Goal: Task Accomplishment & Management: Manage account settings

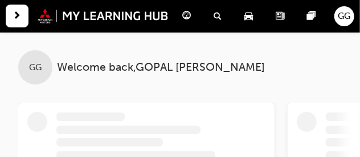
click at [344, 22] on span "GG" at bounding box center [344, 16] width 13 height 13
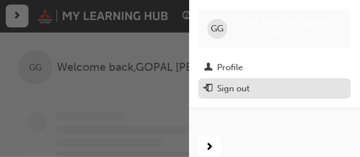
click at [240, 82] on div "Sign out" at bounding box center [274, 88] width 141 height 14
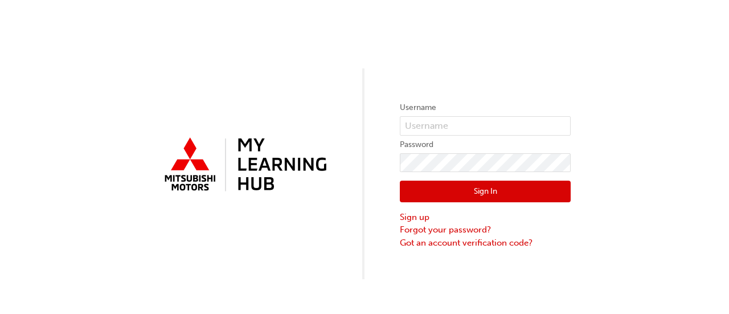
drag, startPoint x: 341, startPoint y: 1, endPoint x: 486, endPoint y: 116, distance: 184.1
click at [360, 116] on form "Username Password Sign In Sign up Forgot your password? Got an account verifica…" at bounding box center [485, 175] width 171 height 149
click at [360, 120] on input "text" at bounding box center [485, 125] width 171 height 19
click at [360, 70] on div "Username Password Sign In Sign up Forgot your password? Got an account verifica…" at bounding box center [364, 139] width 729 height 279
click at [360, 122] on input "text" at bounding box center [485, 125] width 171 height 19
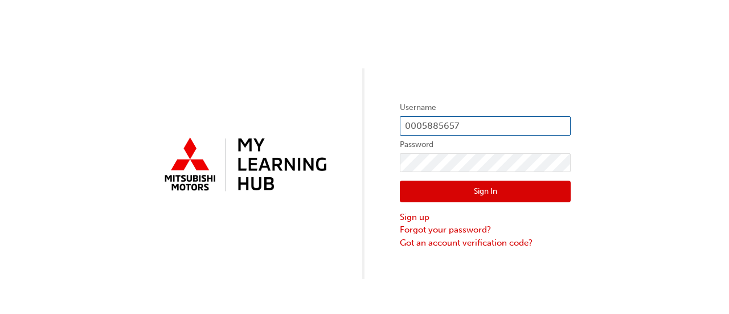
click at [360, 127] on input "0005885657" at bounding box center [485, 125] width 171 height 19
type input "0005985657"
click at [360, 156] on button "Sign In" at bounding box center [485, 192] width 171 height 22
